Goal: Information Seeking & Learning: Learn about a topic

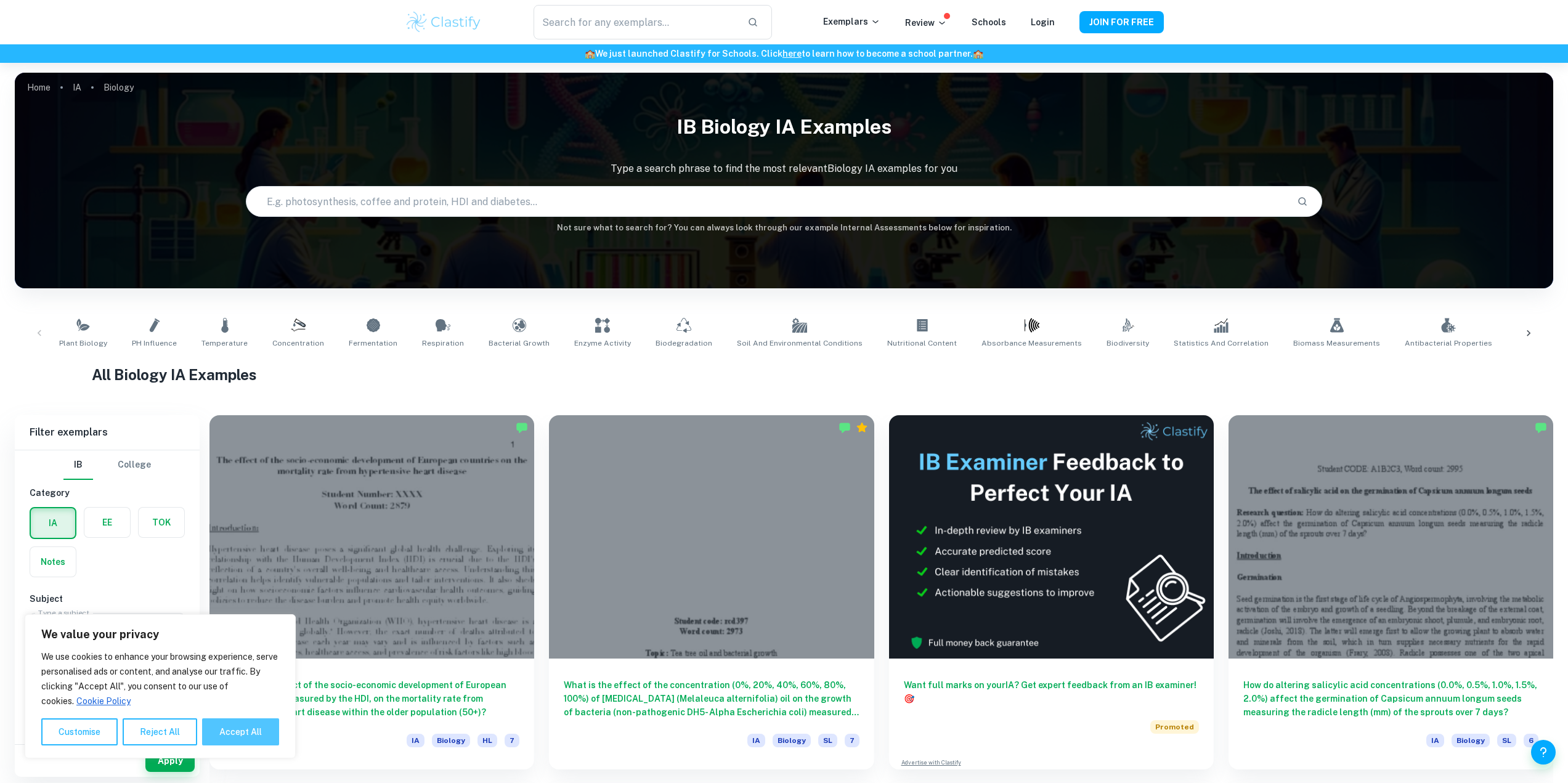
click at [257, 734] on button "Accept All" at bounding box center [241, 731] width 77 height 27
checkbox input "true"
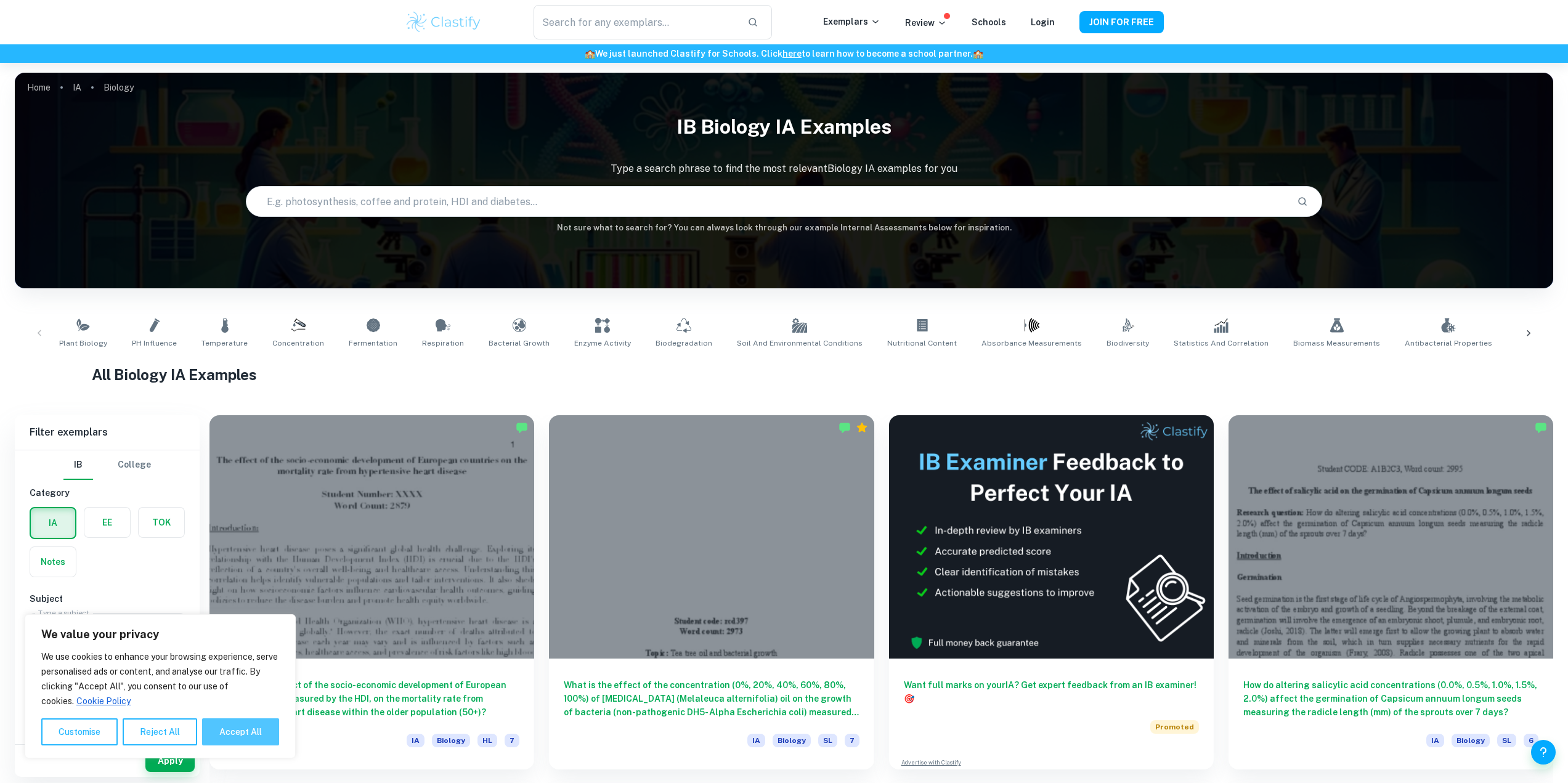
checkbox input "true"
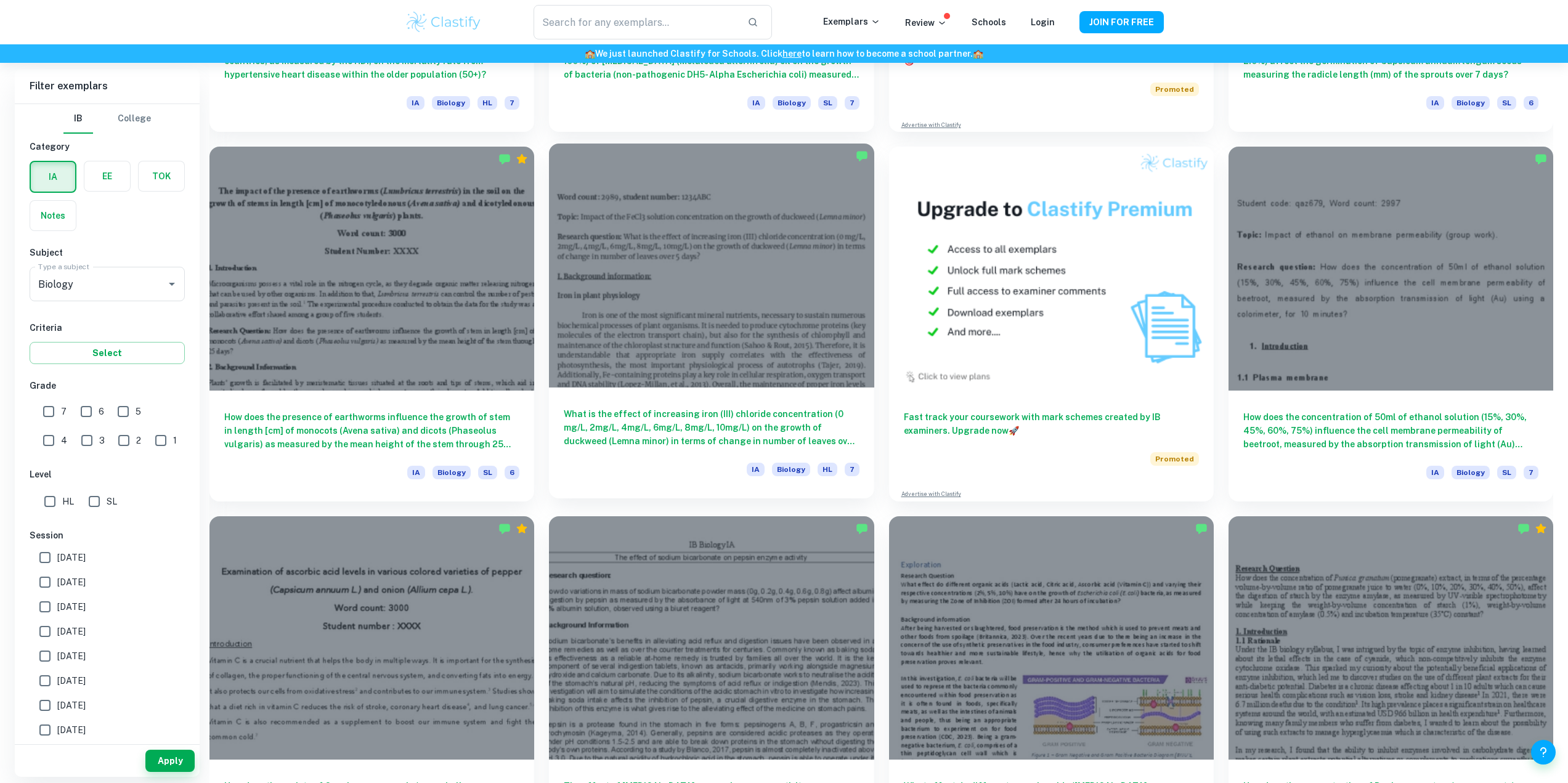
scroll to position [616, 0]
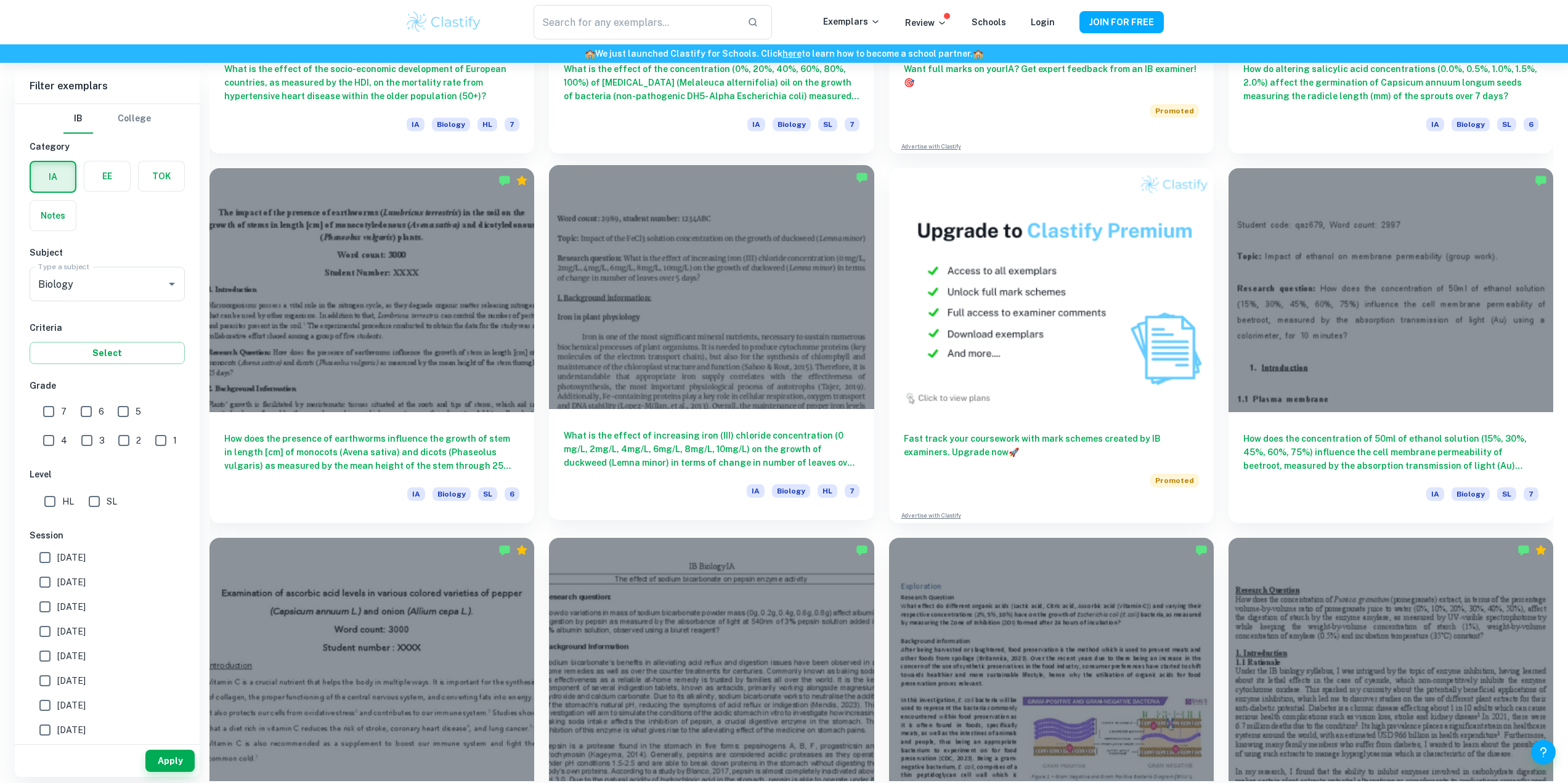
click at [647, 328] on div at bounding box center [711, 286] width 325 height 244
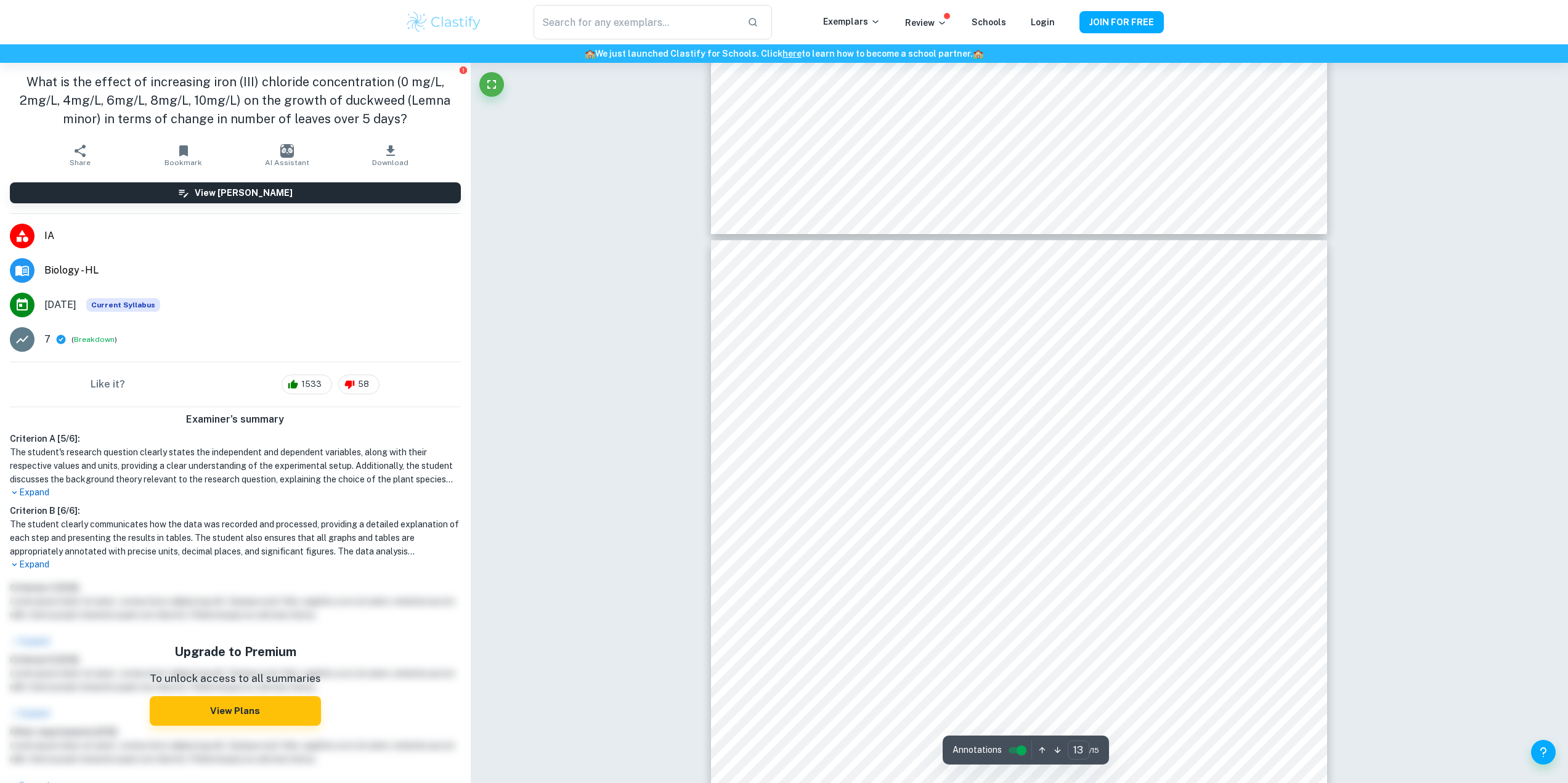
type input "12"
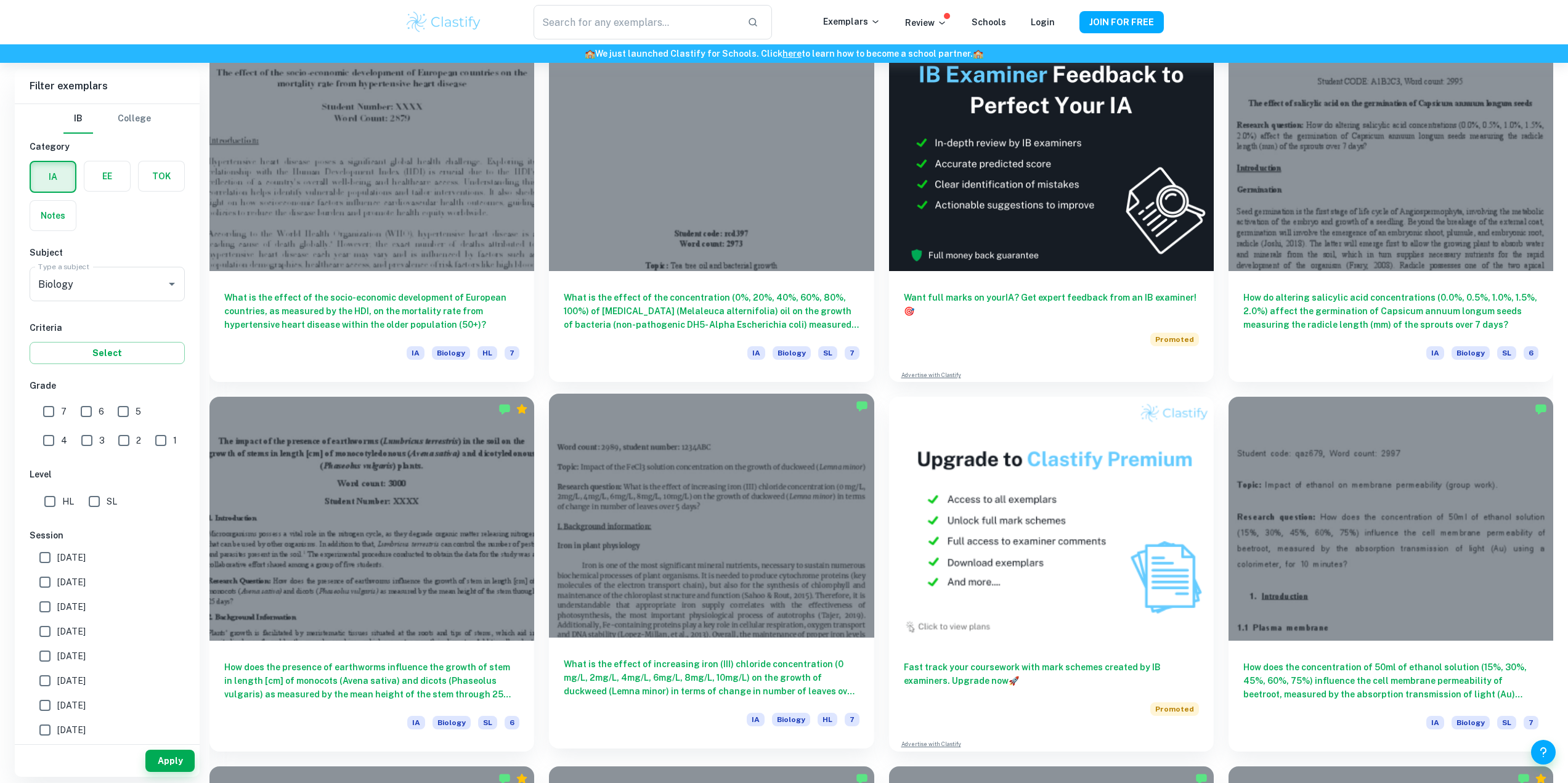
scroll to position [370, 0]
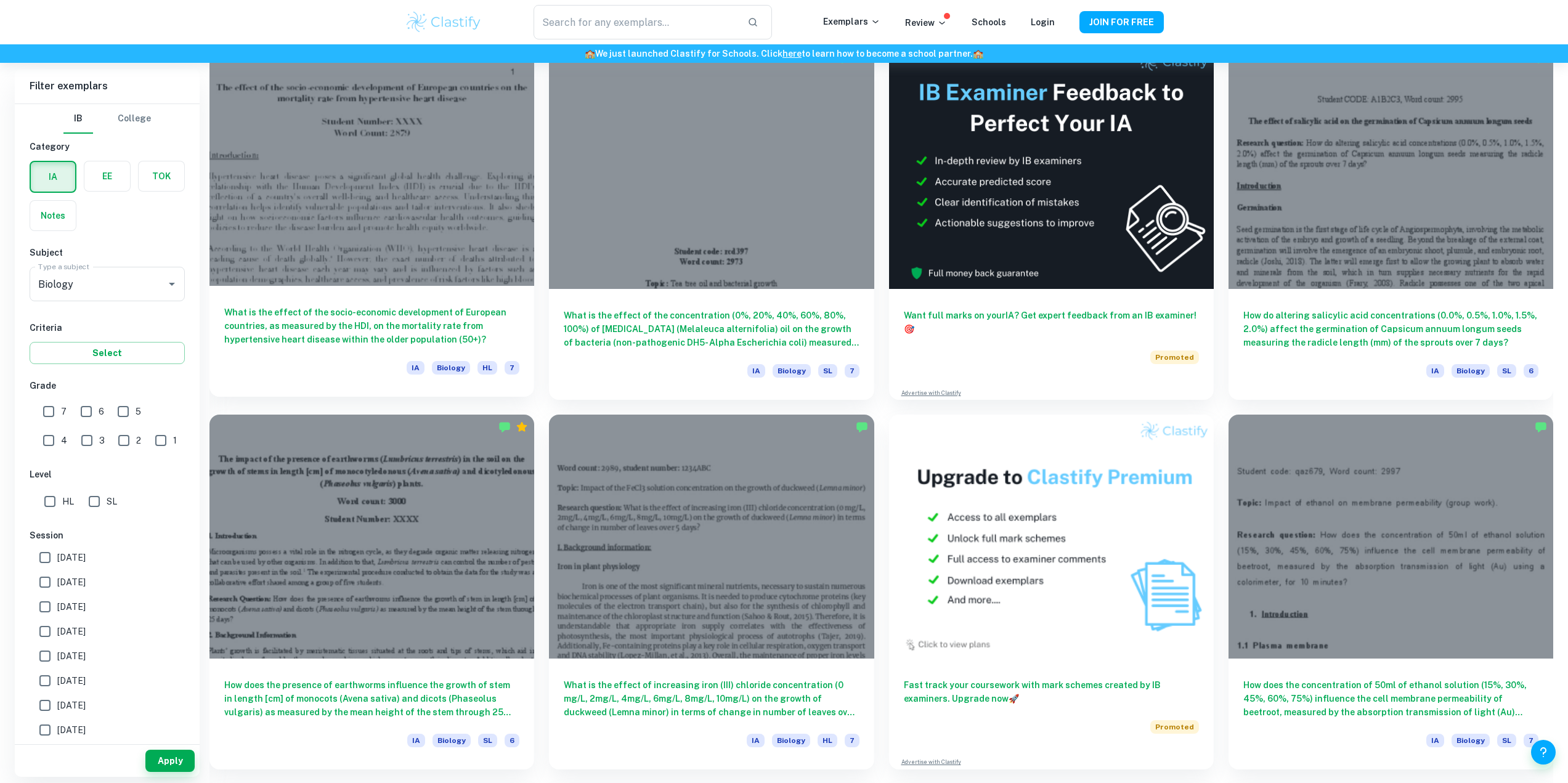
click at [442, 186] on div at bounding box center [372, 164] width 325 height 244
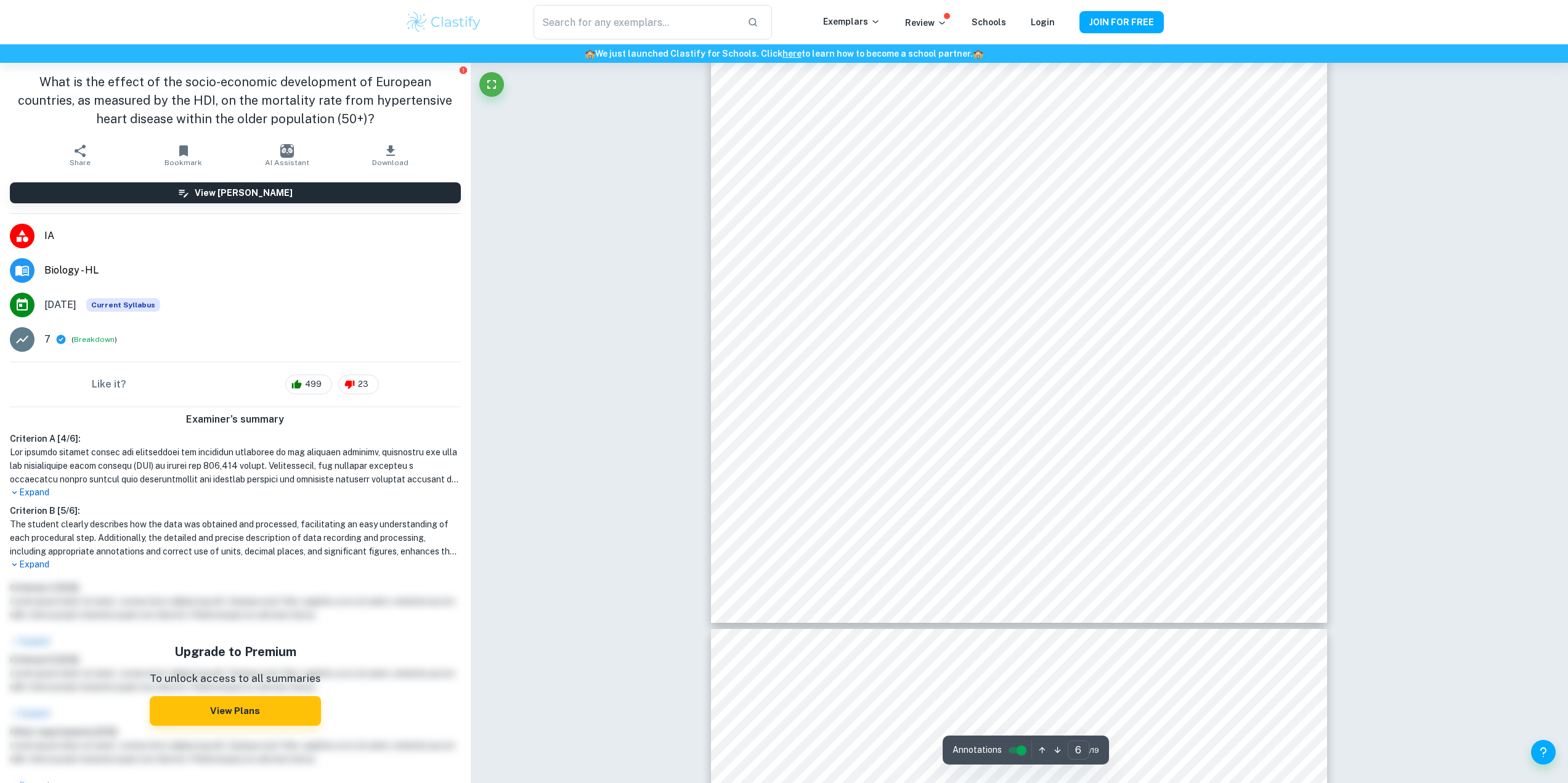
scroll to position [5175, 0]
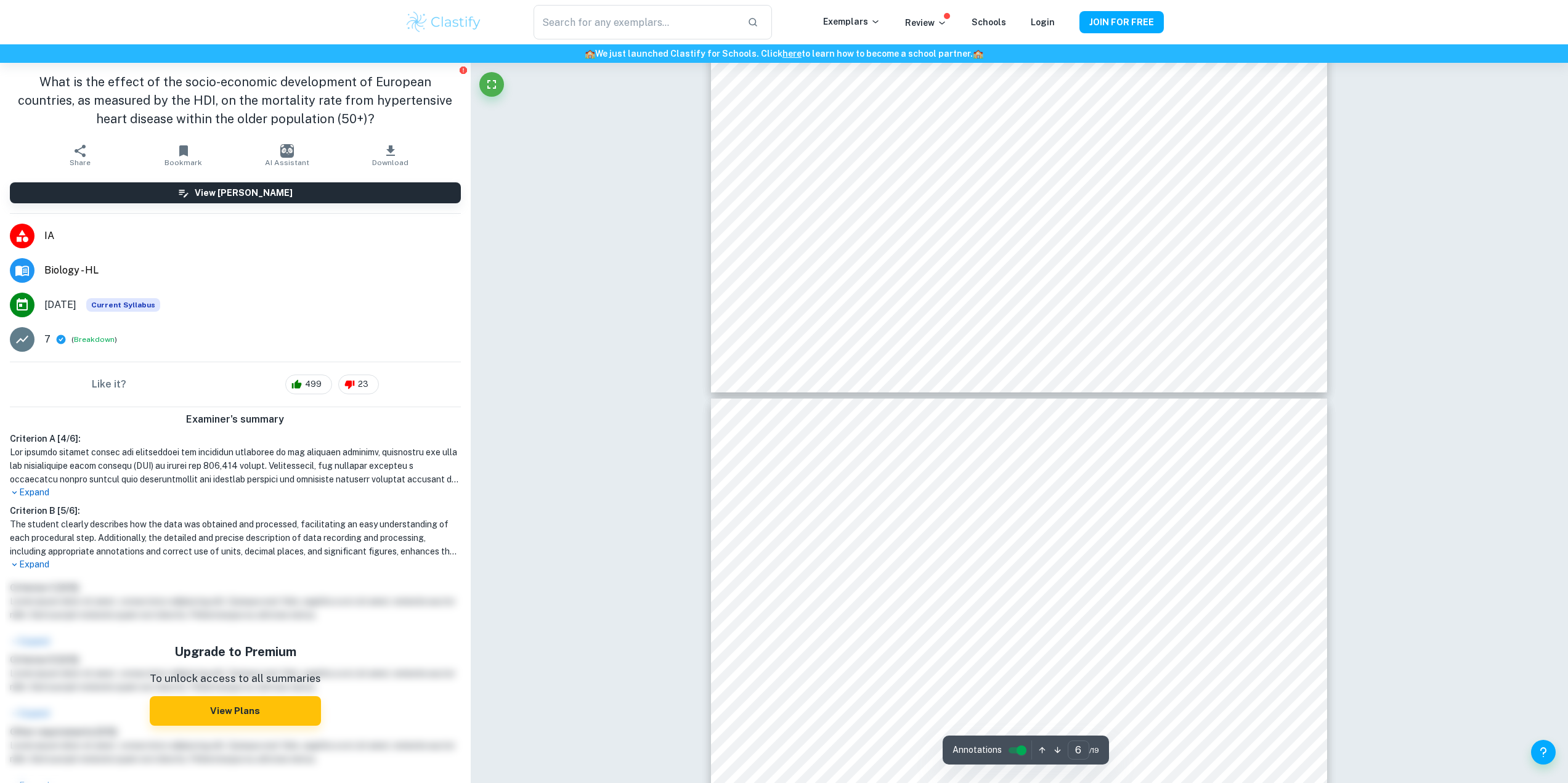
type input "7"
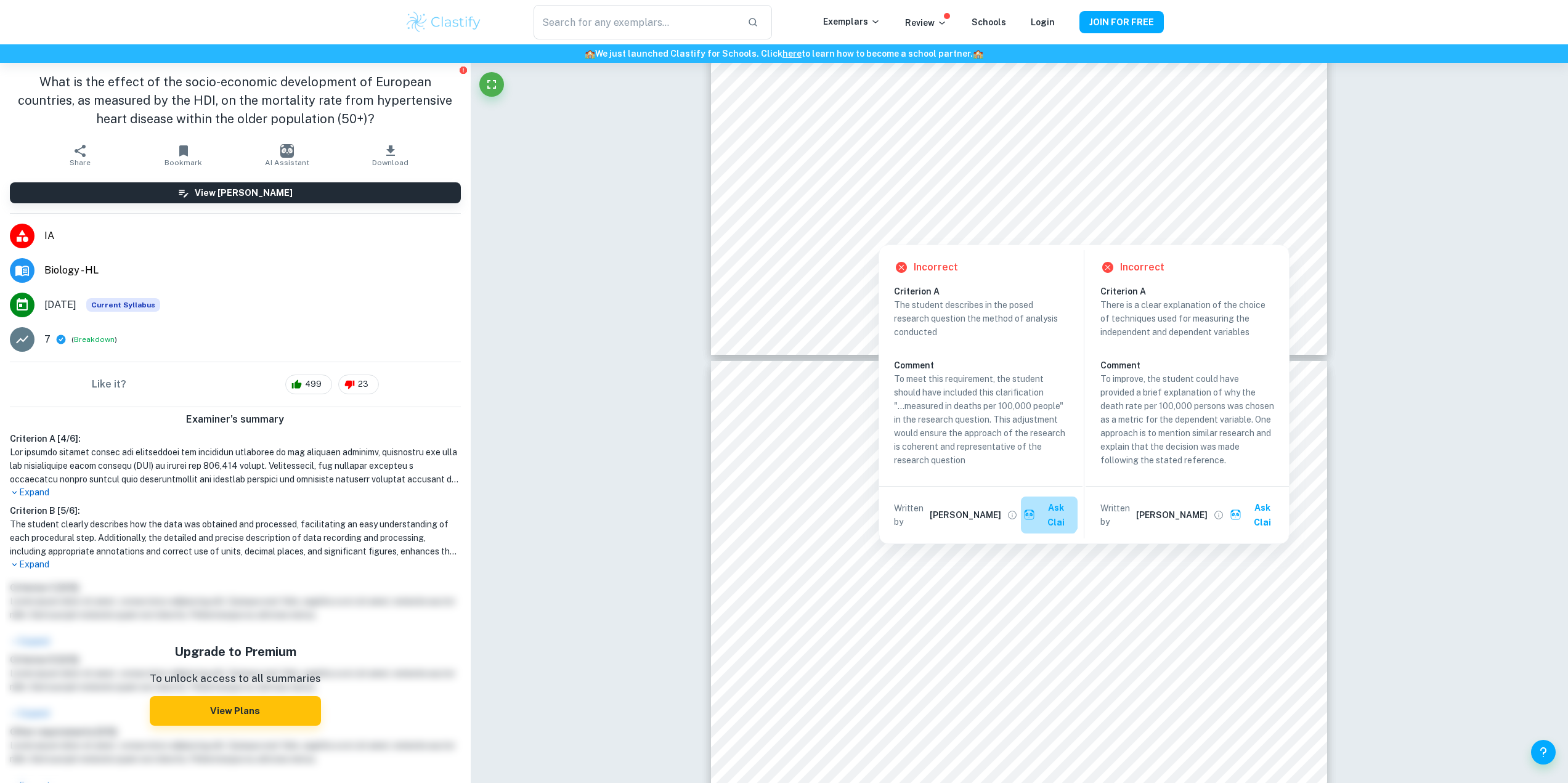
click at [1043, 510] on button "Ask Clai" at bounding box center [1049, 515] width 57 height 37
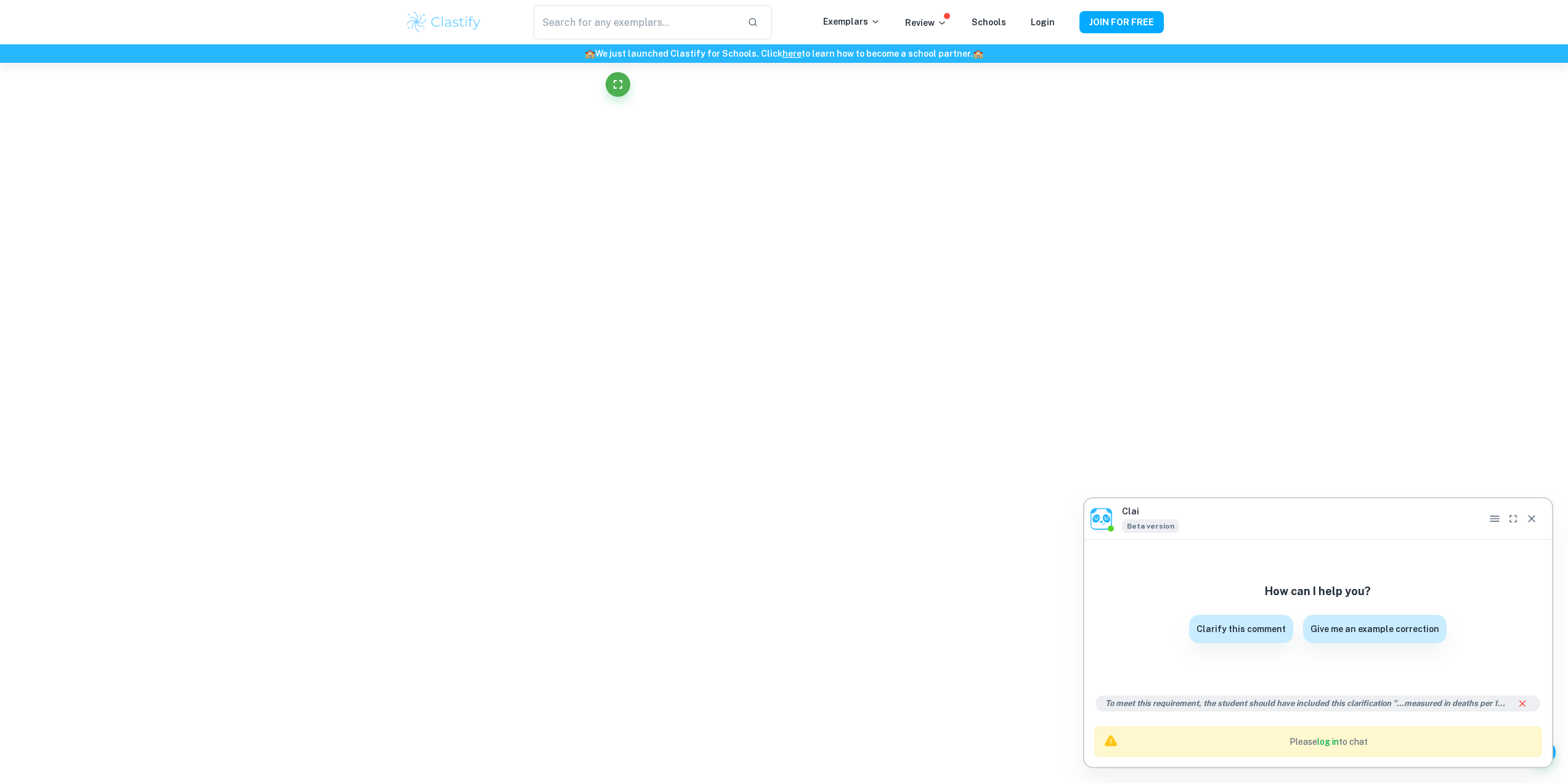
scroll to position [139, 0]
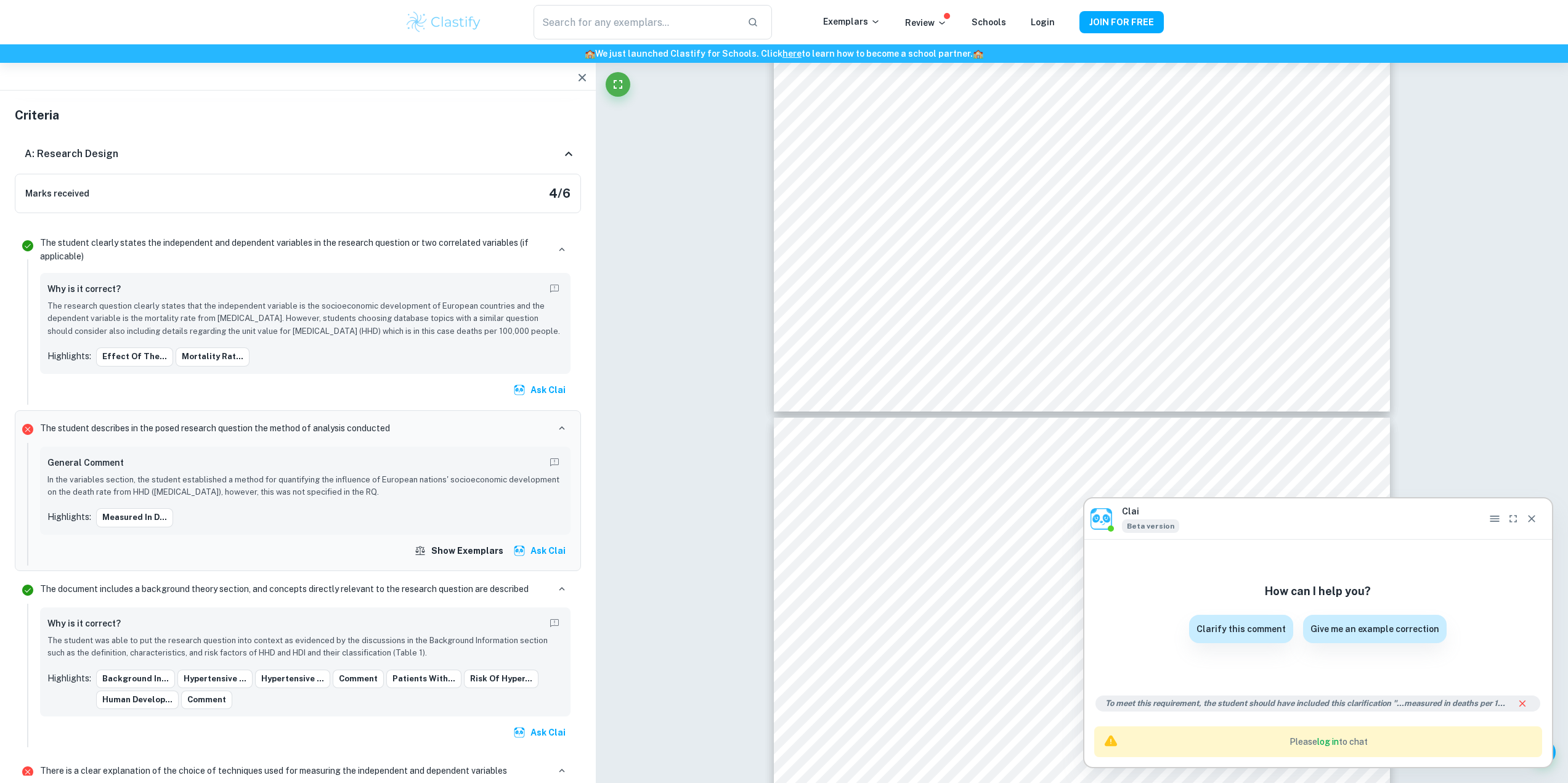
drag, startPoint x: 1532, startPoint y: 529, endPoint x: 1539, endPoint y: 520, distance: 11.4
click at [1539, 520] on button "Close" at bounding box center [1531, 519] width 19 height 19
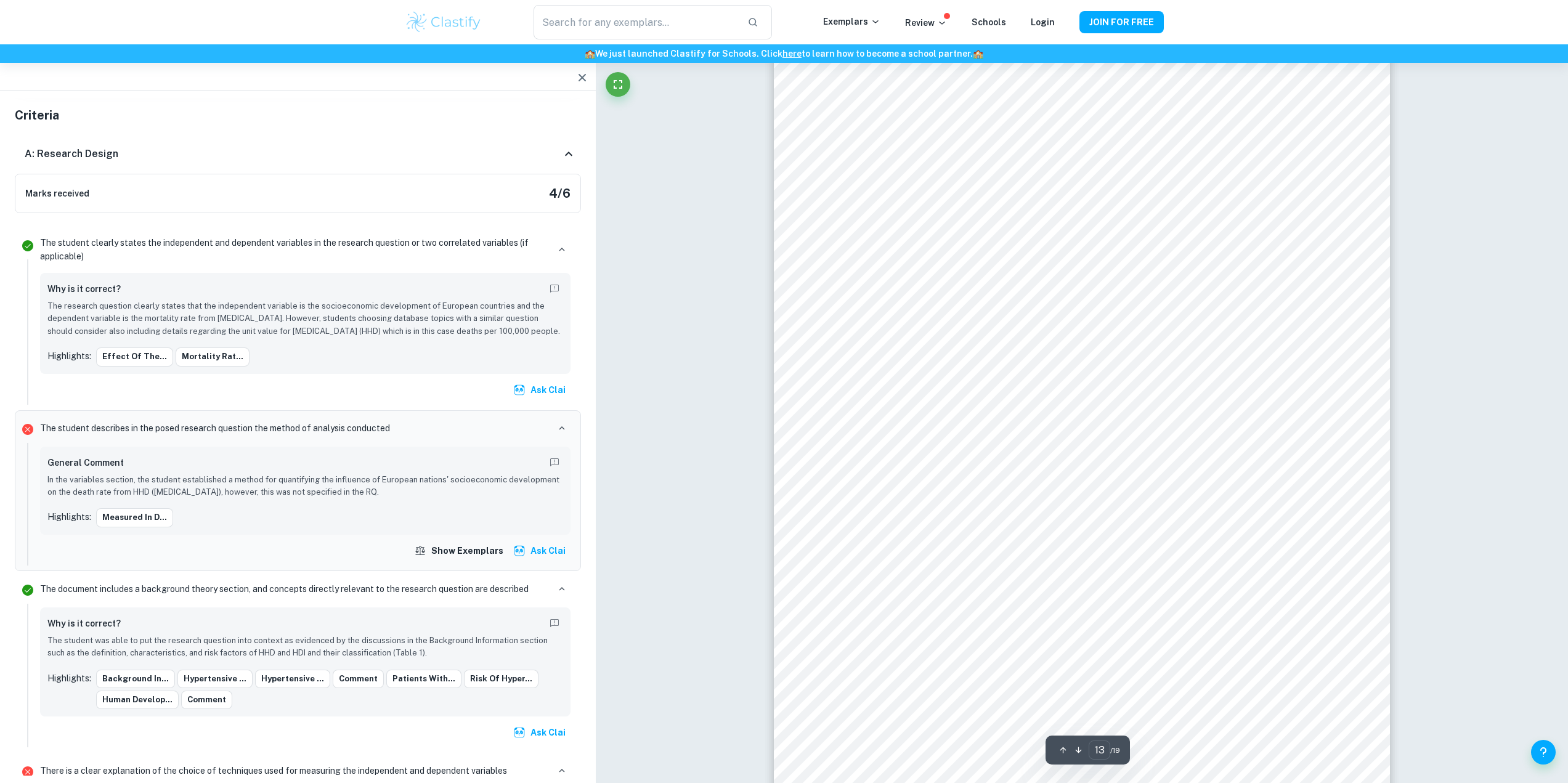
scroll to position [10836, 0]
type input "14"
click at [577, 81] on icon "button" at bounding box center [582, 77] width 14 height 14
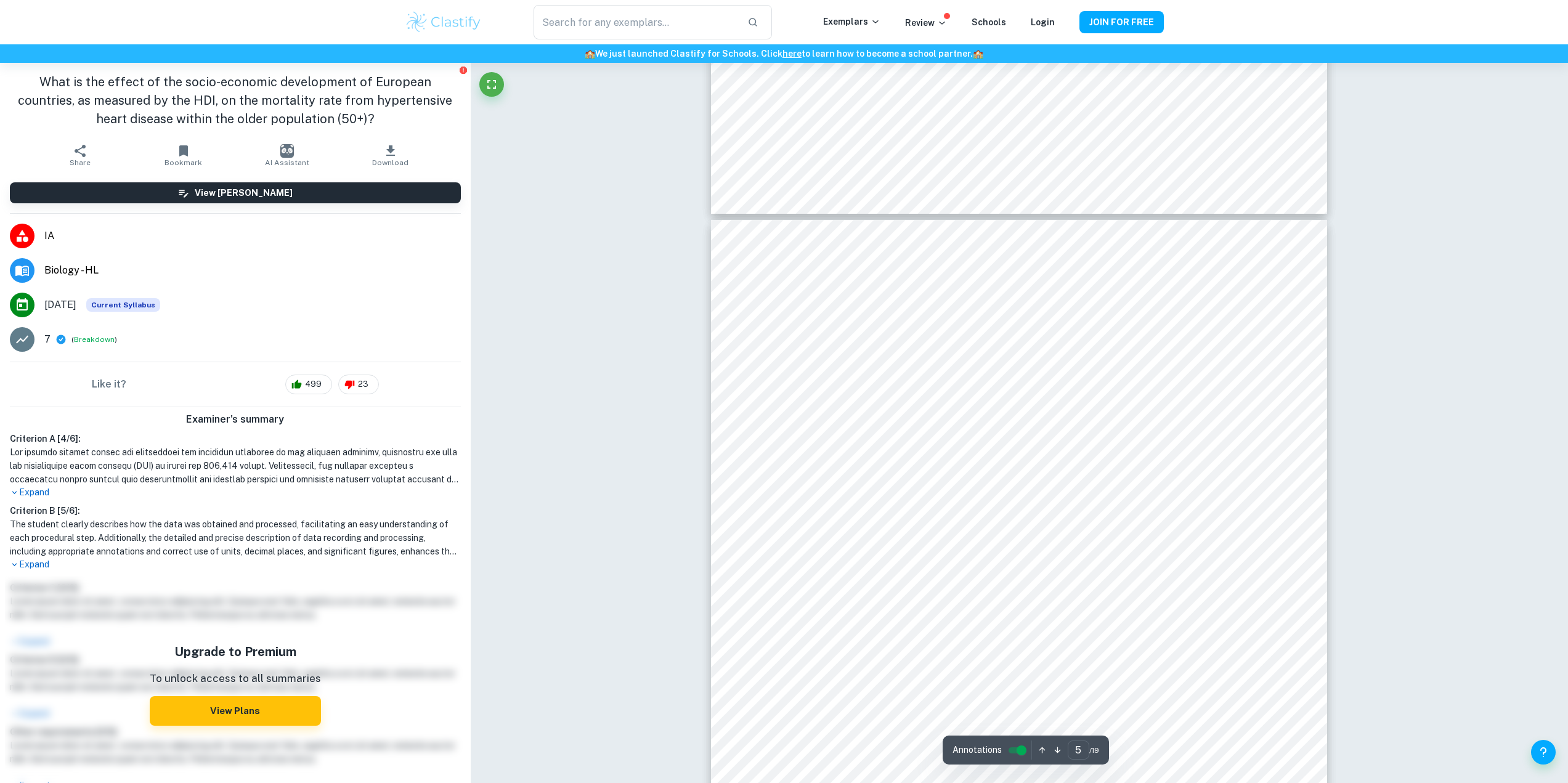
scroll to position [3589, 0]
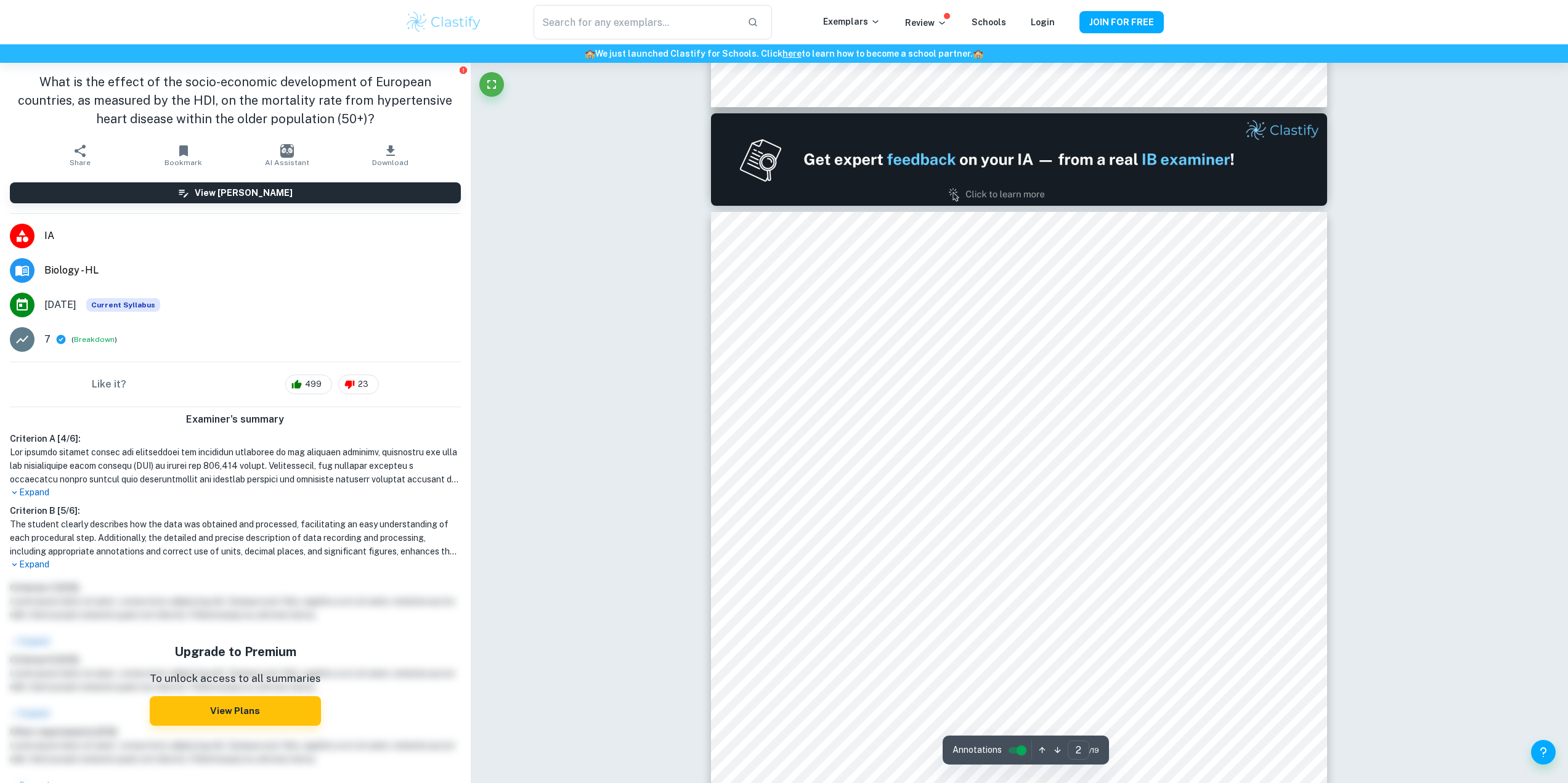
type input "1"
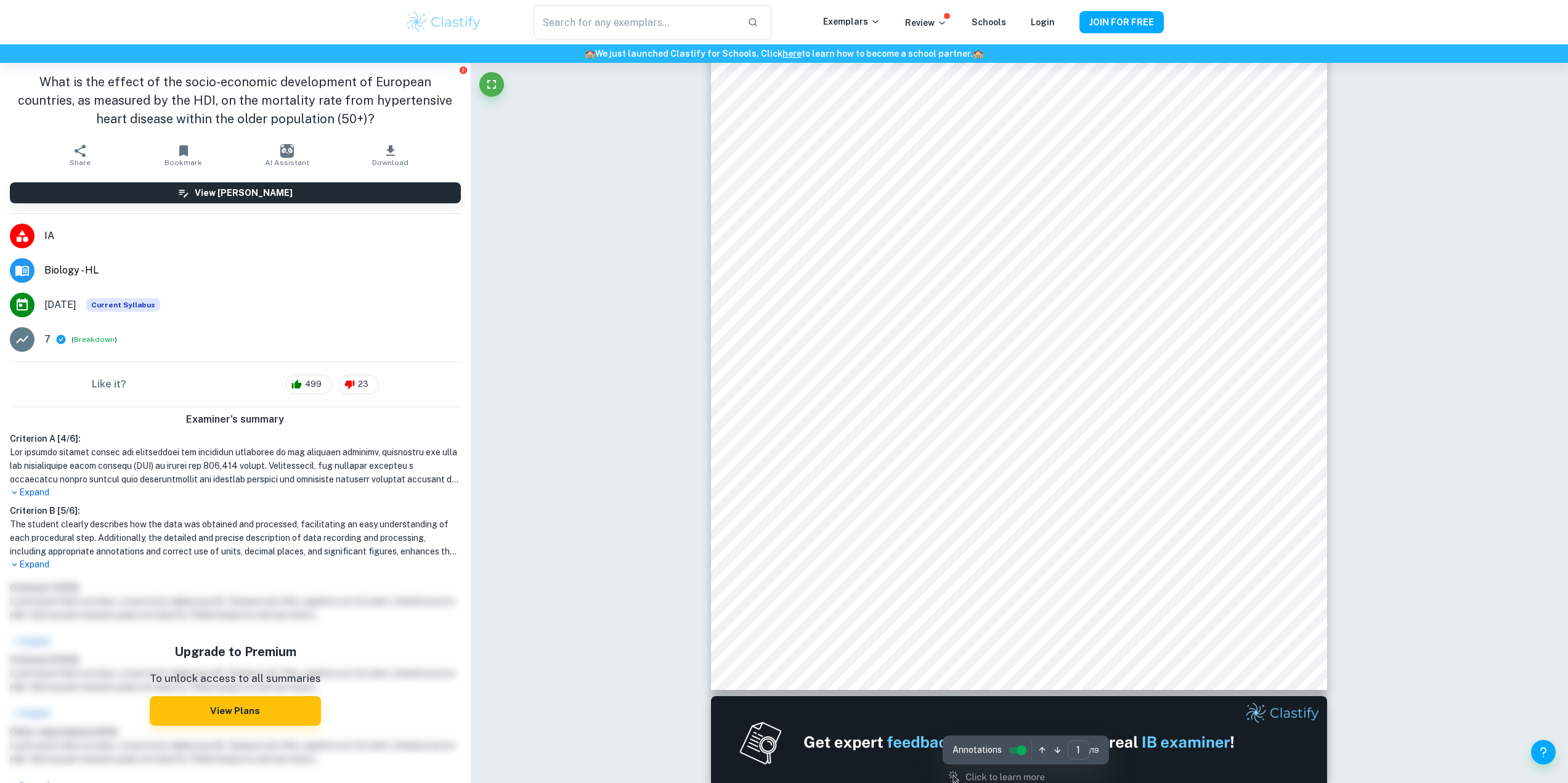
scroll to position [0, 0]
